Goal: Information Seeking & Learning: Learn about a topic

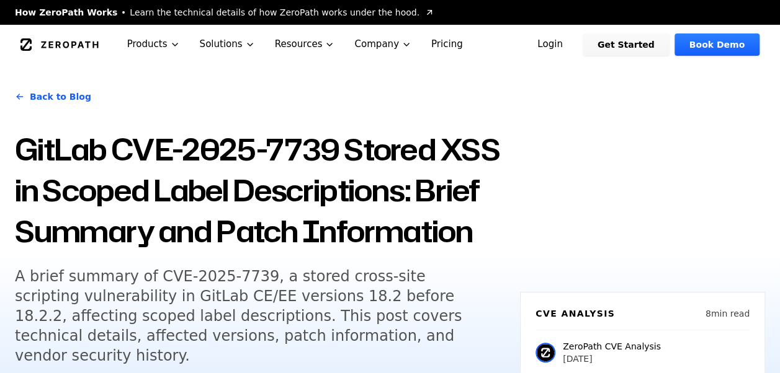
click at [378, 338] on h5 "A brief summary of CVE-2025-7739, a stored cross-site scripting vulnerability i…" at bounding box center [253, 316] width 476 height 99
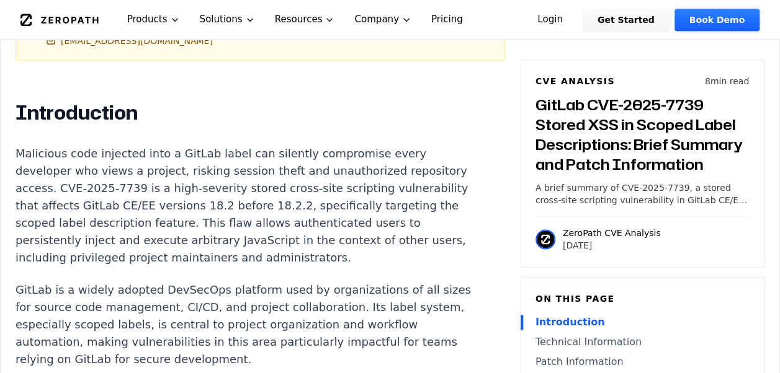
scroll to position [783, 0]
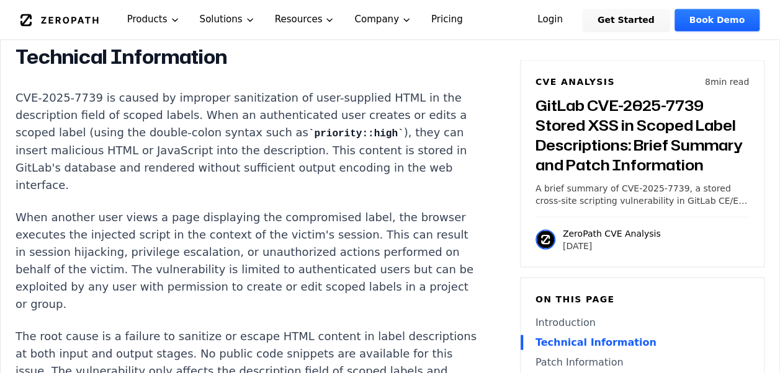
scroll to position [1142, 0]
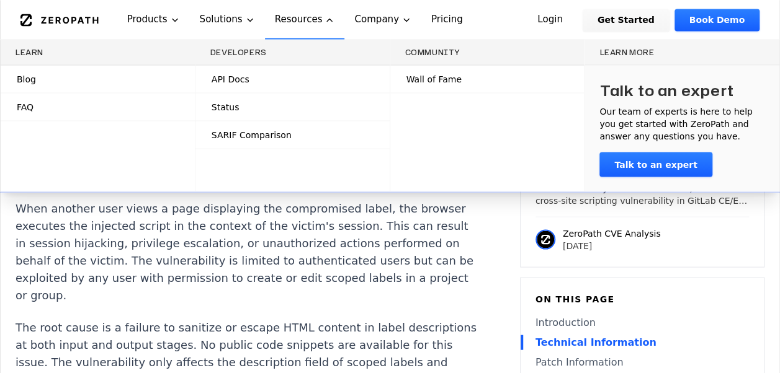
click at [288, 12] on button "Resources" at bounding box center [305, 19] width 80 height 39
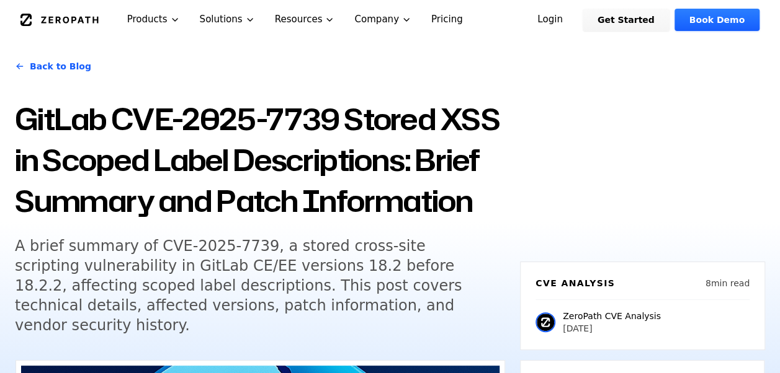
scroll to position [0, 0]
